Goal: Information Seeking & Learning: Learn about a topic

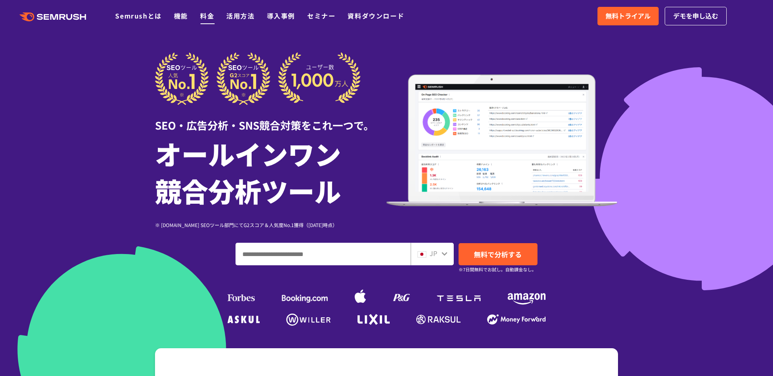
click at [208, 15] on link "料金" at bounding box center [207, 16] width 14 height 10
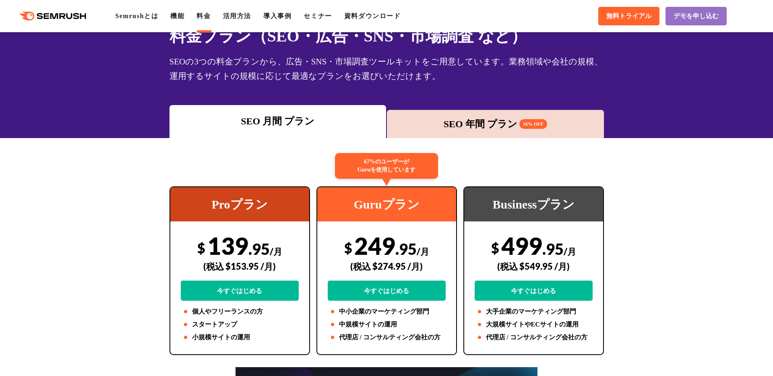
scroll to position [74, 0]
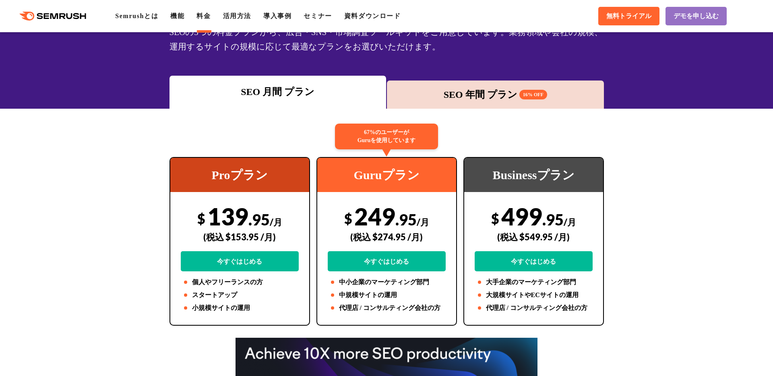
click at [505, 97] on div "SEO 年間 プラン 16% OFF" at bounding box center [495, 94] width 209 height 14
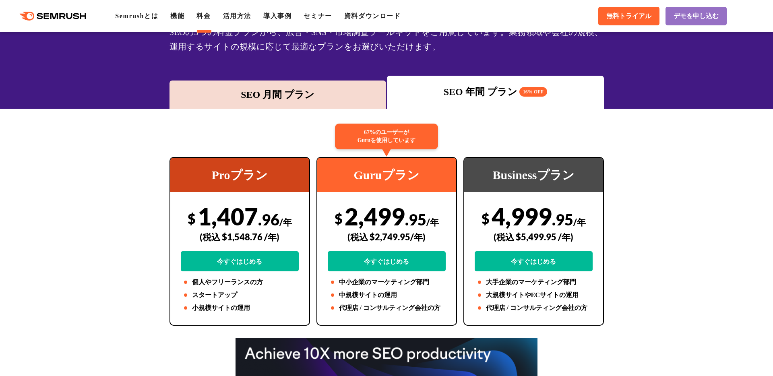
click at [333, 98] on div "SEO 月間 プラン" at bounding box center [278, 94] width 209 height 14
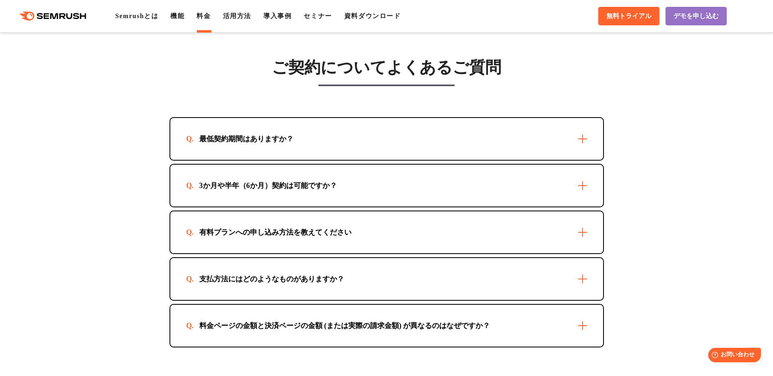
scroll to position [2346, 0]
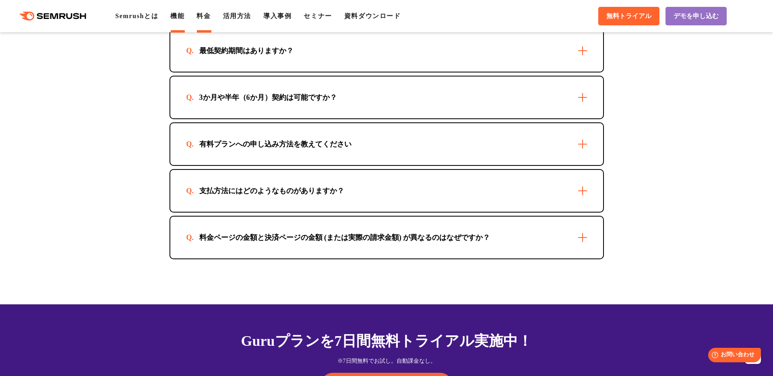
click at [183, 15] on link "機能" at bounding box center [177, 15] width 14 height 7
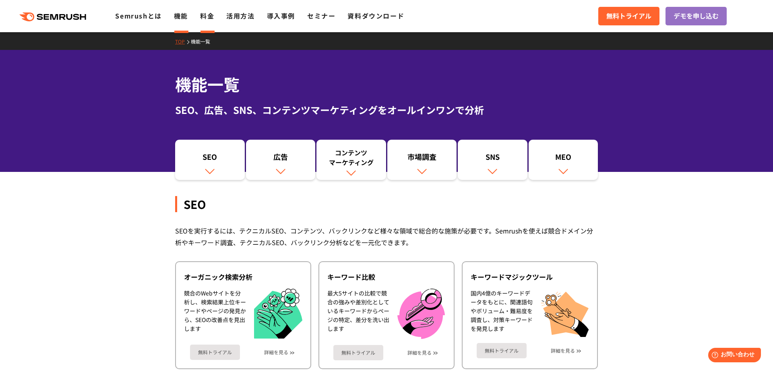
click at [205, 17] on link "料金" at bounding box center [207, 16] width 14 height 10
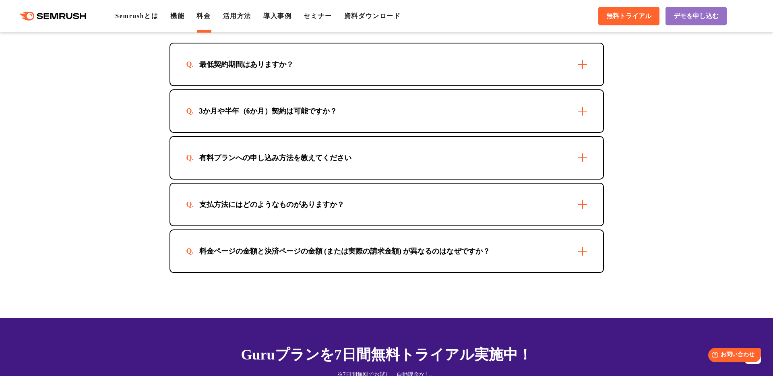
scroll to position [2334, 0]
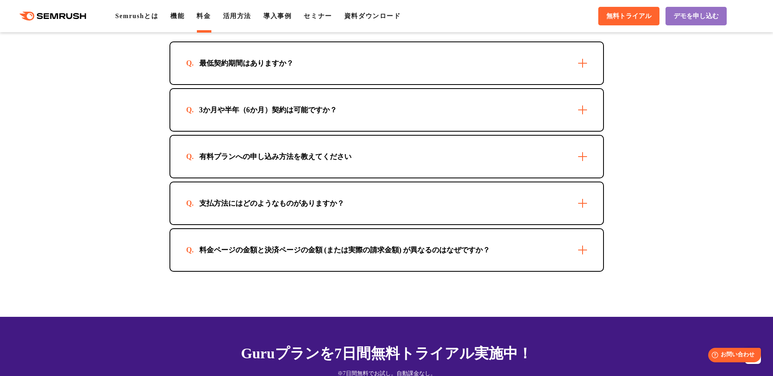
click at [593, 113] on div "3か月や半年（6か月）契約は可能ですか？" at bounding box center [386, 110] width 433 height 42
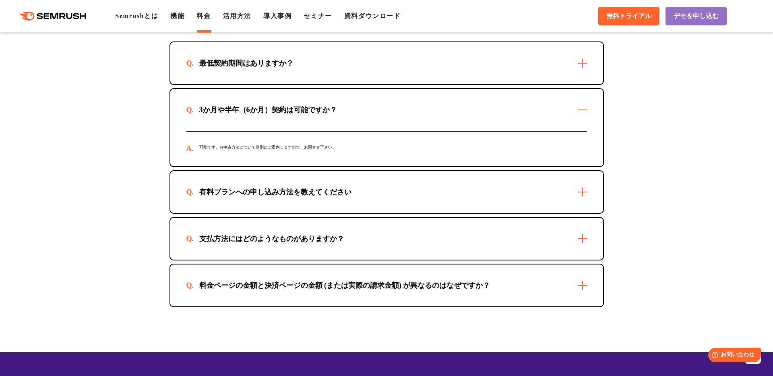
click at [589, 111] on div "3か月や半年（6か月）契約は可能ですか？" at bounding box center [386, 110] width 433 height 42
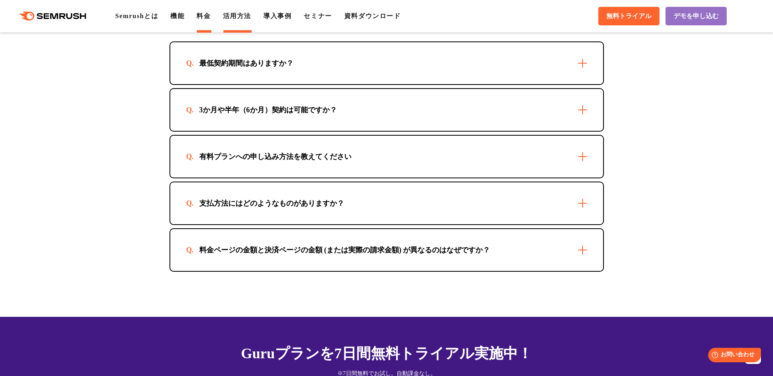
click at [250, 18] on link "活用方法" at bounding box center [237, 15] width 28 height 7
